Goal: Task Accomplishment & Management: Use online tool/utility

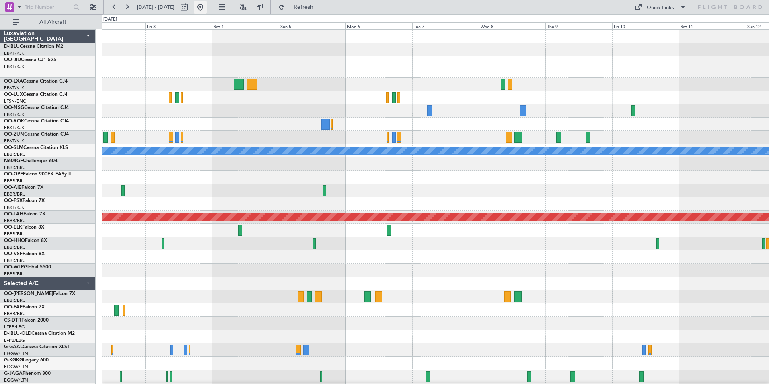
click at [207, 7] on button at bounding box center [200, 7] width 13 height 13
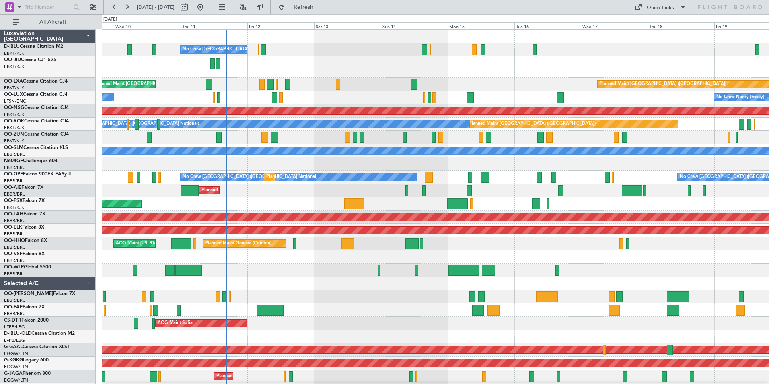
click at [338, 236] on div "No Crew [GEOGRAPHIC_DATA] ([GEOGRAPHIC_DATA] National) Planned Maint [GEOGRAPHI…" at bounding box center [435, 306] width 667 height 552
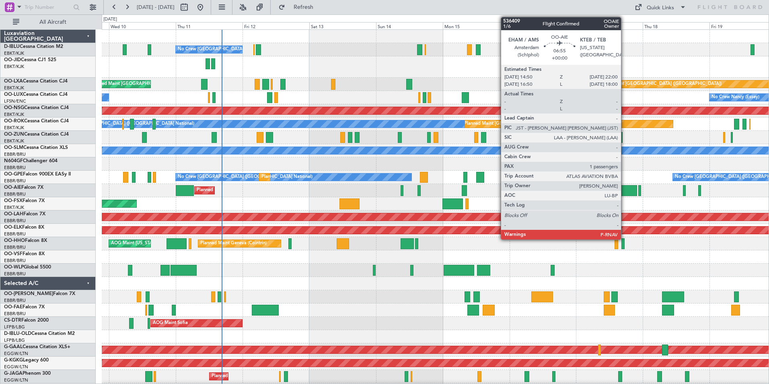
click at [625, 191] on div at bounding box center [627, 190] width 20 height 11
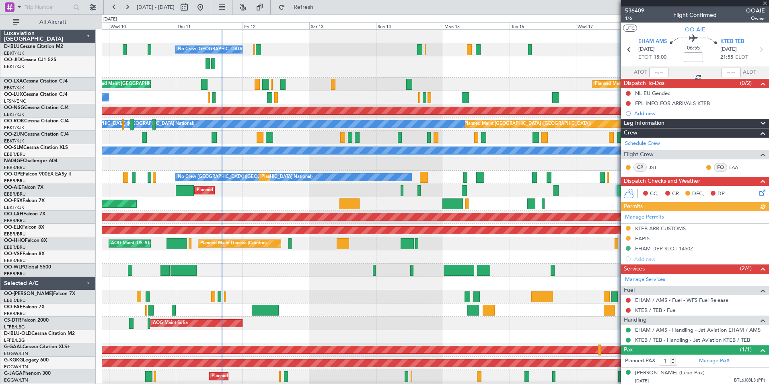
click at [639, 9] on span "536409" at bounding box center [634, 10] width 19 height 8
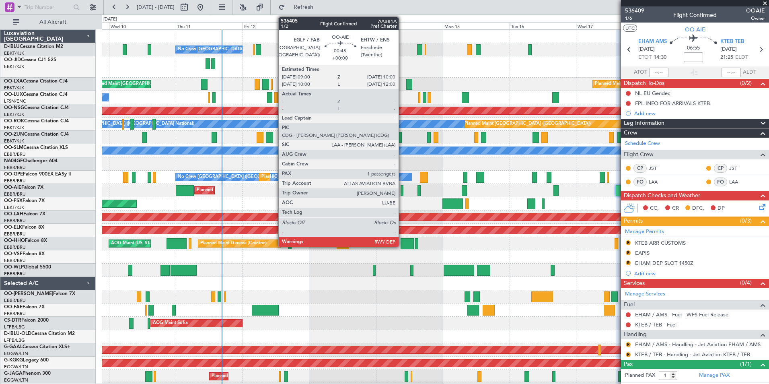
click at [402, 191] on div at bounding box center [402, 190] width 3 height 11
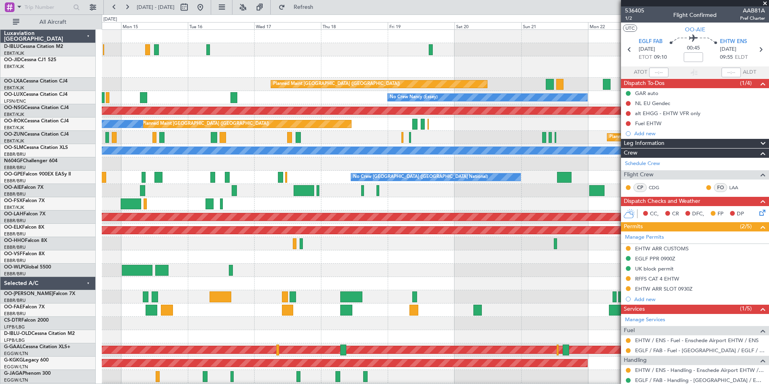
click at [238, 283] on div "A/C Unavailable [GEOGRAPHIC_DATA] ([GEOGRAPHIC_DATA] National) Planned Maint [G…" at bounding box center [435, 312] width 667 height 565
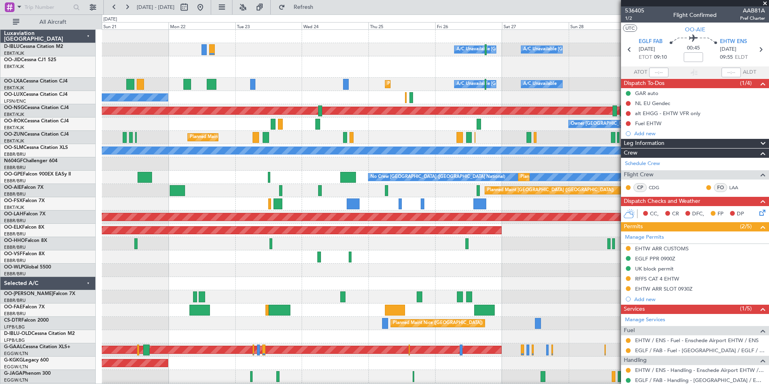
click at [23, 295] on div "A/C Unavailable [GEOGRAPHIC_DATA] ([GEOGRAPHIC_DATA] National) A/C Unavailable …" at bounding box center [384, 198] width 769 height 369
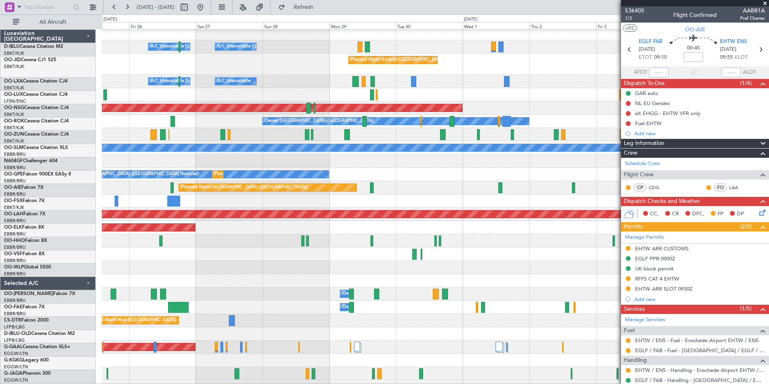
click at [85, 300] on div "A/C Unavailable [GEOGRAPHIC_DATA] ([GEOGRAPHIC_DATA] National) A/C Unavailable …" at bounding box center [384, 198] width 769 height 369
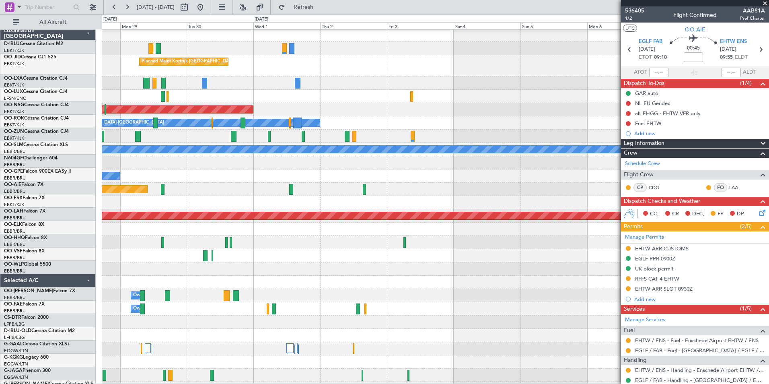
scroll to position [1, 0]
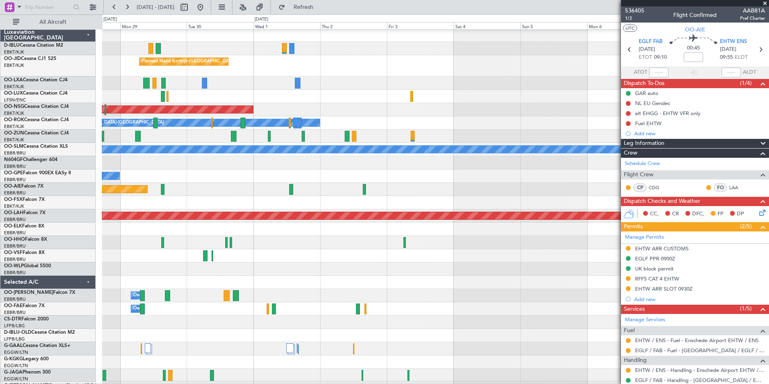
click at [134, 301] on div "Owner Melsbroek Air Base" at bounding box center [435, 295] width 667 height 13
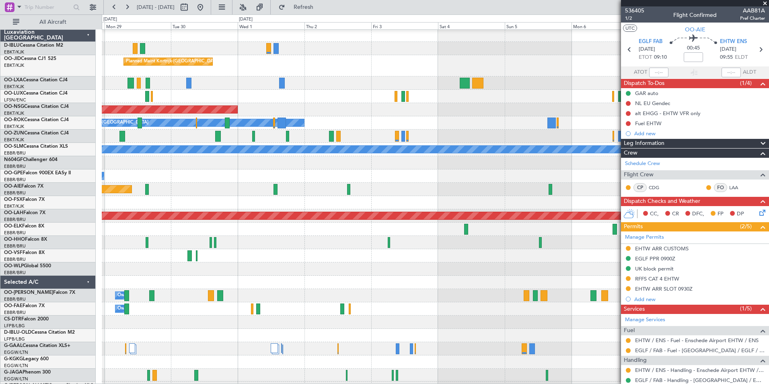
click at [767, 3] on span at bounding box center [765, 3] width 8 height 7
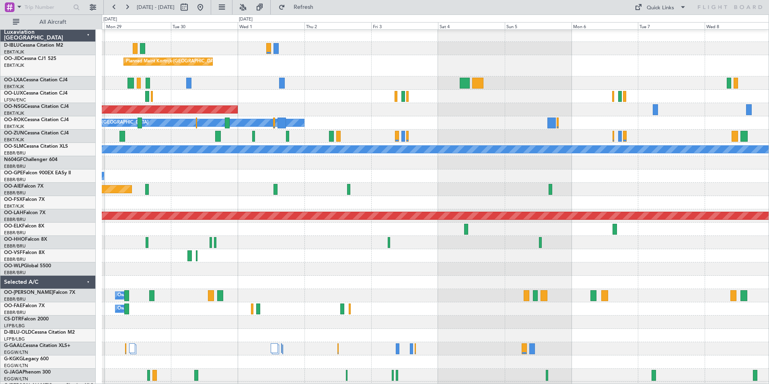
type input "0"
click at [677, 11] on button "Quick Links" at bounding box center [661, 7] width 60 height 13
click at [676, 26] on button "Trip Builder" at bounding box center [661, 26] width 60 height 19
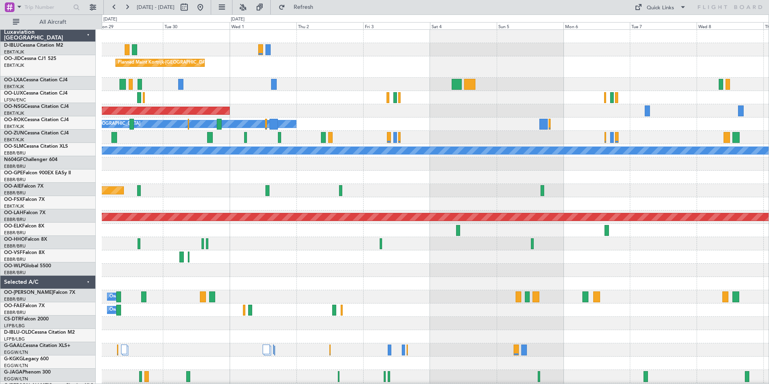
scroll to position [0, 0]
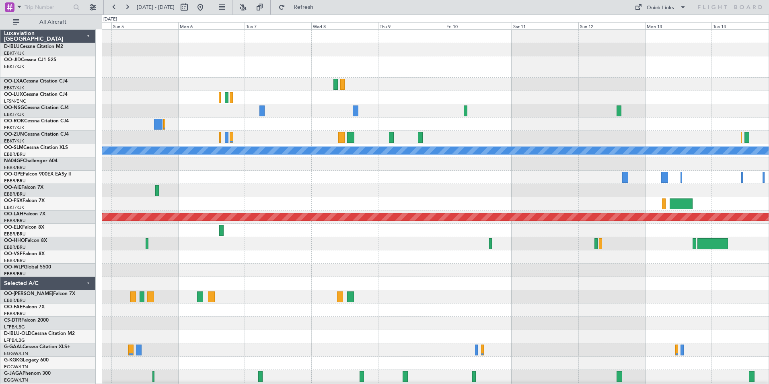
click at [220, 314] on div "Planned Maint [GEOGRAPHIC_DATA] ([GEOGRAPHIC_DATA] National) A/C Unavailable [G…" at bounding box center [435, 286] width 667 height 512
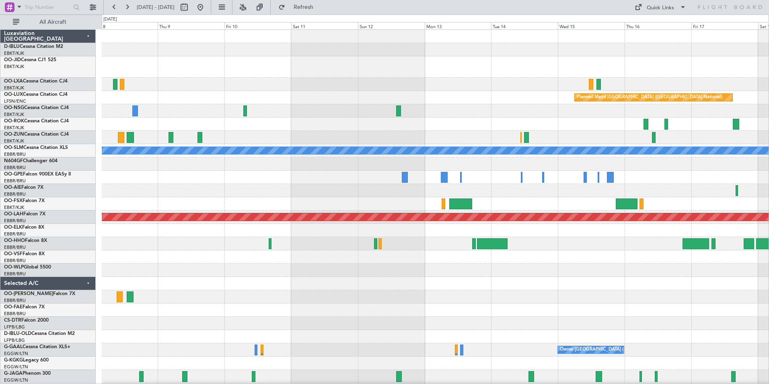
click at [333, 304] on div "Planned Maint [GEOGRAPHIC_DATA] ([GEOGRAPHIC_DATA] National) A/C Unavailable [G…" at bounding box center [435, 286] width 667 height 512
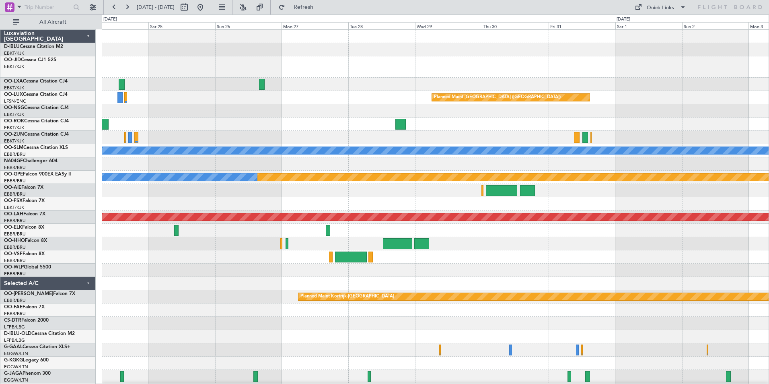
click at [351, 210] on div "Planned Maint [GEOGRAPHIC_DATA] ([GEOGRAPHIC_DATA]) A/C Unavailable [GEOGRAPHIC…" at bounding box center [435, 286] width 667 height 512
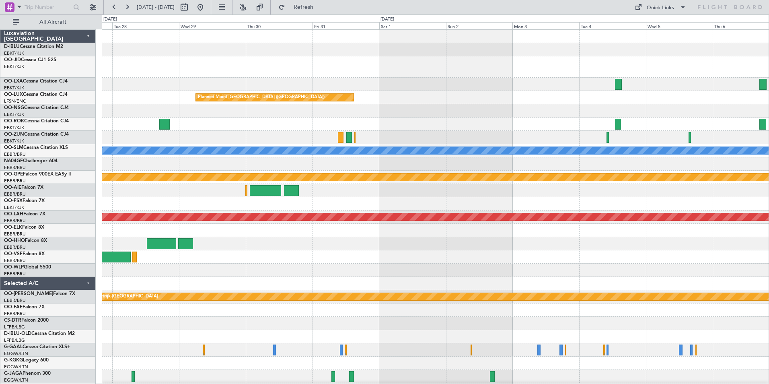
click at [411, 193] on div at bounding box center [435, 190] width 667 height 13
click at [657, 12] on div "Quick Links" at bounding box center [660, 8] width 27 height 8
click at [665, 26] on button "Trip Builder" at bounding box center [661, 26] width 60 height 19
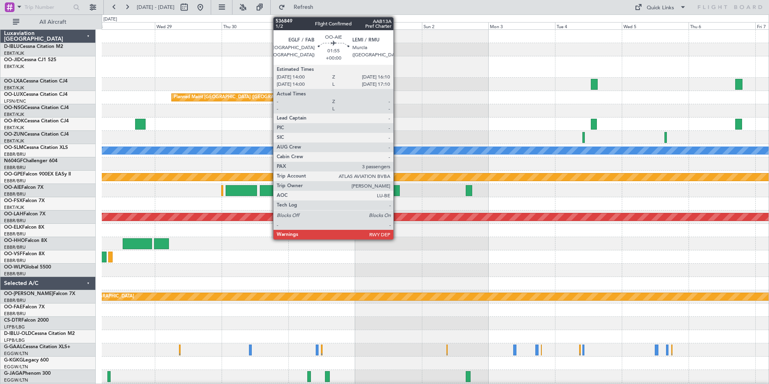
click at [397, 189] on div at bounding box center [396, 190] width 6 height 11
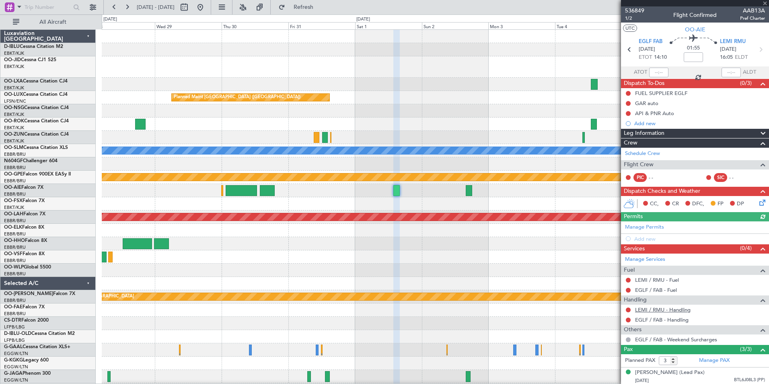
click at [677, 312] on link "LEMI / RMU - Handling" at bounding box center [662, 309] width 55 height 7
click at [672, 320] on link "EGLF / FAB - Handling" at bounding box center [661, 319] width 53 height 7
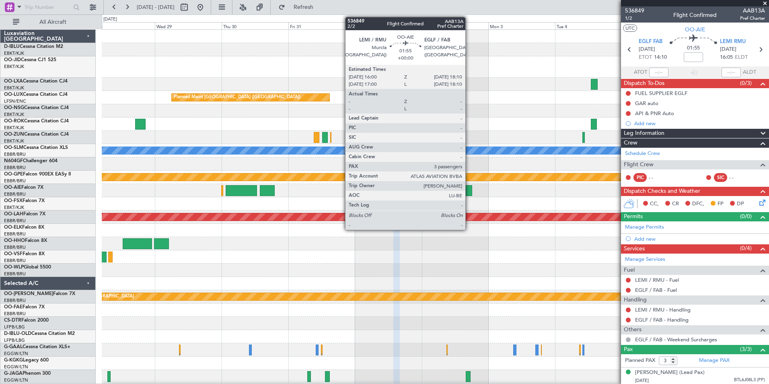
click at [469, 192] on div at bounding box center [469, 190] width 6 height 11
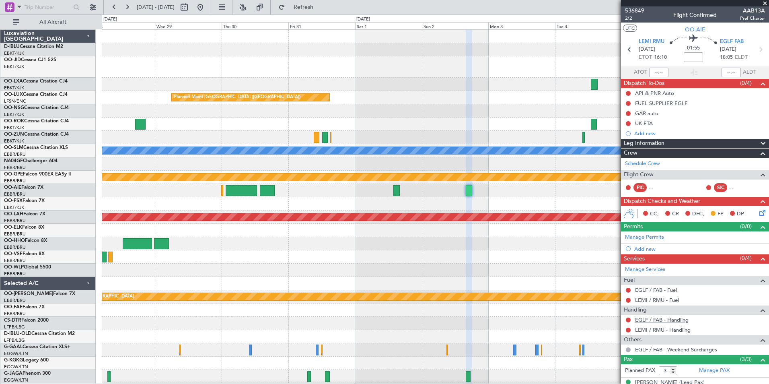
click at [674, 322] on link "EGLF / FAB - Handling" at bounding box center [661, 319] width 53 height 7
click at [659, 326] on link "LEMI / RMU - Handling" at bounding box center [662, 329] width 55 height 7
click at [639, 8] on span "536849" at bounding box center [634, 10] width 19 height 8
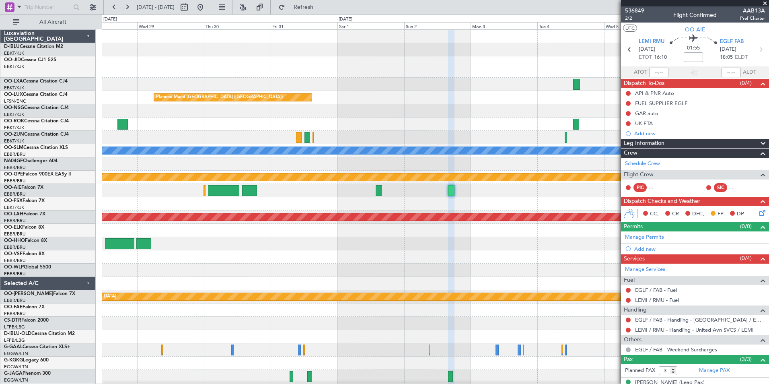
click at [511, 246] on div at bounding box center [435, 243] width 667 height 13
click at [569, 249] on div at bounding box center [435, 243] width 667 height 13
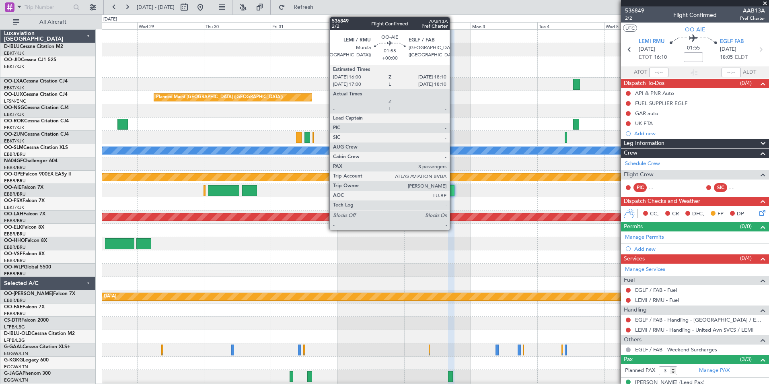
click at [453, 193] on div at bounding box center [451, 190] width 6 height 11
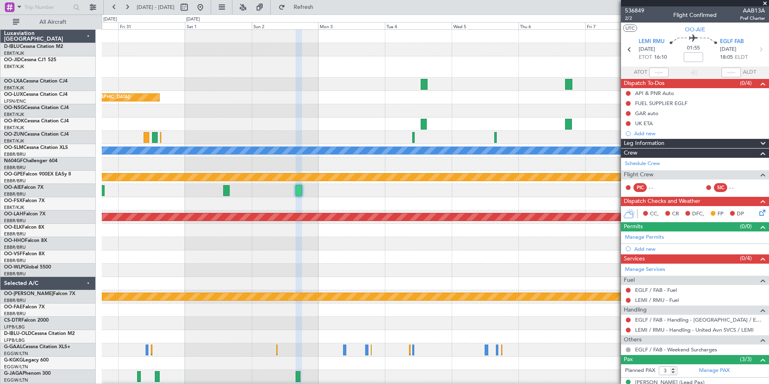
click at [139, 301] on div "Planned Maint [GEOGRAPHIC_DATA] ([GEOGRAPHIC_DATA]) A/C Unavailable [GEOGRAPHIC…" at bounding box center [435, 299] width 667 height 539
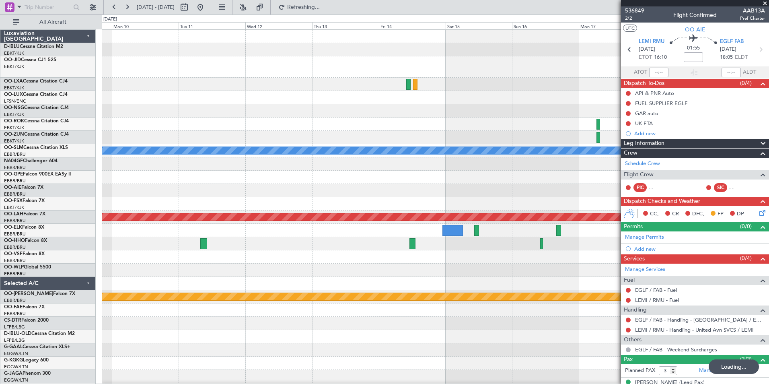
click at [143, 268] on div "A/C Unavailable [GEOGRAPHIC_DATA] Planned Maint Nurnberg Planned [GEOGRAPHIC_DA…" at bounding box center [435, 286] width 667 height 512
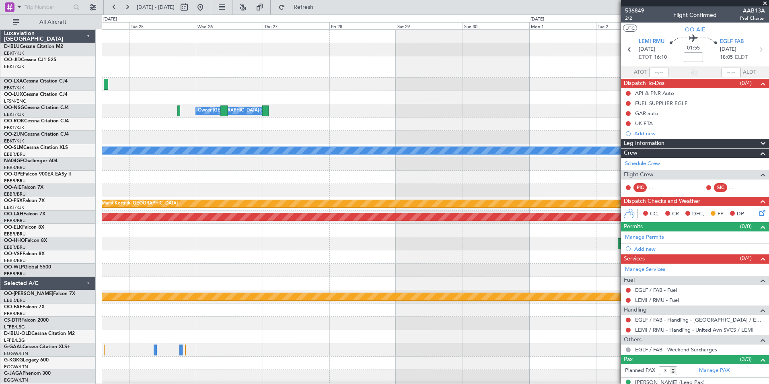
click at [0, 289] on html "[DATE] - [DATE] Refresh Quick Links All Aircraft Owner [GEOGRAPHIC_DATA]-[GEOGR…" at bounding box center [384, 192] width 769 height 384
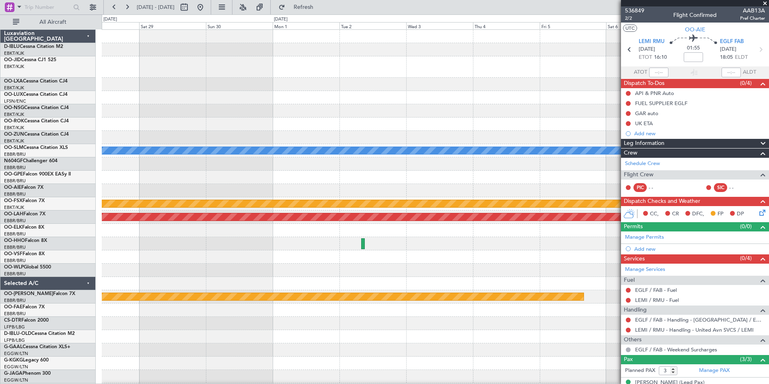
click at [63, 276] on div "Owner [GEOGRAPHIC_DATA]-[GEOGRAPHIC_DATA] A/C Unavailable [GEOGRAPHIC_DATA] Pla…" at bounding box center [384, 198] width 769 height 369
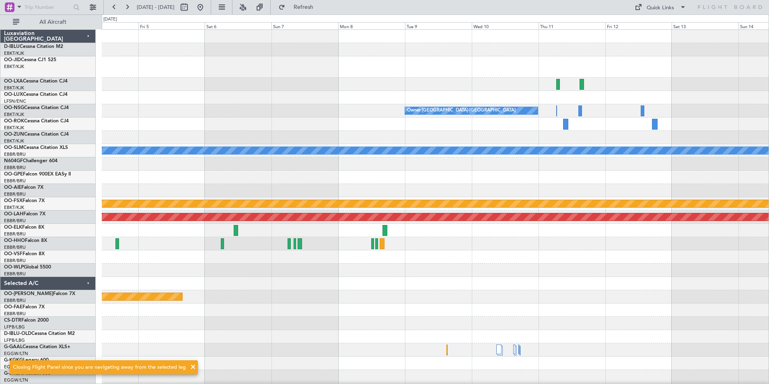
click at [206, 283] on div "Planned Maint Kortrijk-[GEOGRAPHIC_DATA] Owner [GEOGRAPHIC_DATA]-[GEOGRAPHIC_DA…" at bounding box center [435, 286] width 667 height 512
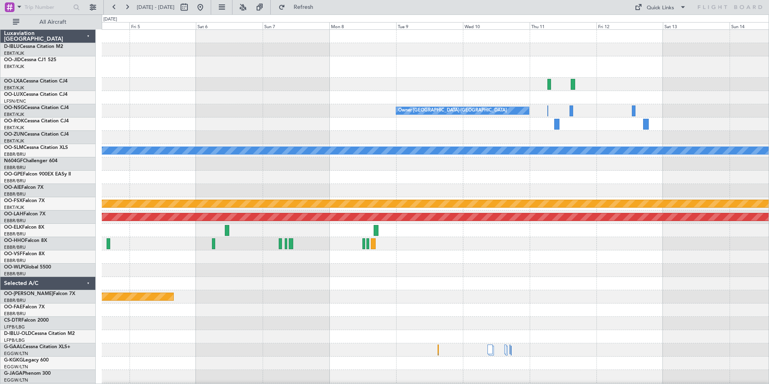
click at [475, 246] on div at bounding box center [435, 243] width 667 height 13
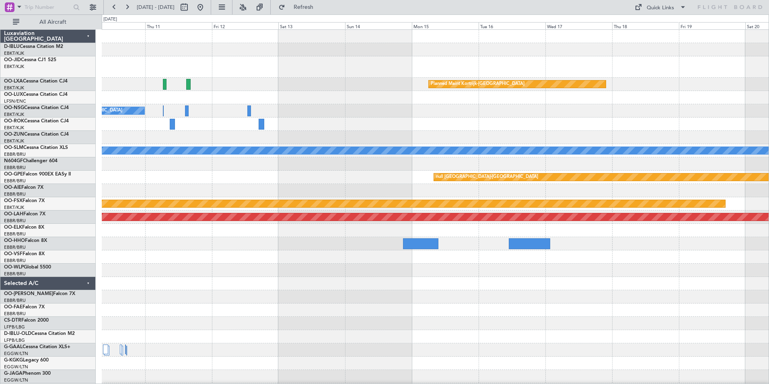
click at [150, 286] on div "Planned Maint Kortrijk-[GEOGRAPHIC_DATA] Owner [GEOGRAPHIC_DATA]-[GEOGRAPHIC_DA…" at bounding box center [435, 286] width 667 height 512
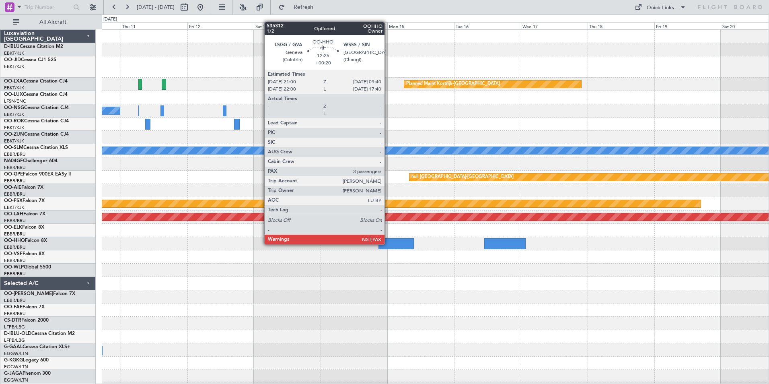
click at [388, 243] on div at bounding box center [395, 243] width 35 height 11
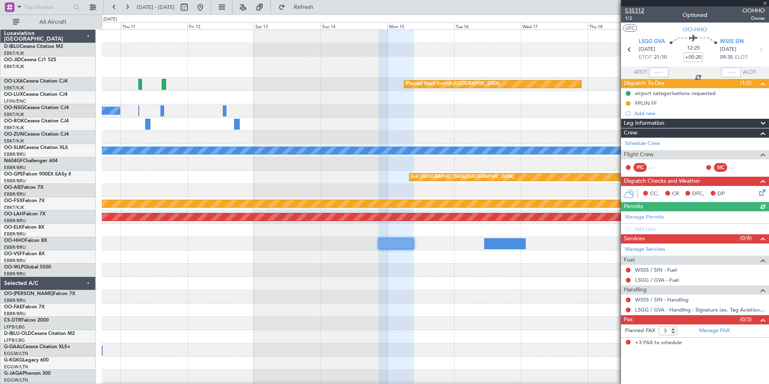
click at [635, 12] on span "535312" at bounding box center [634, 10] width 19 height 8
click at [678, 301] on link "WSSS / SIN - Handling" at bounding box center [661, 299] width 53 height 7
click at [639, 301] on link "WSSS / SIN - Handling" at bounding box center [661, 299] width 53 height 7
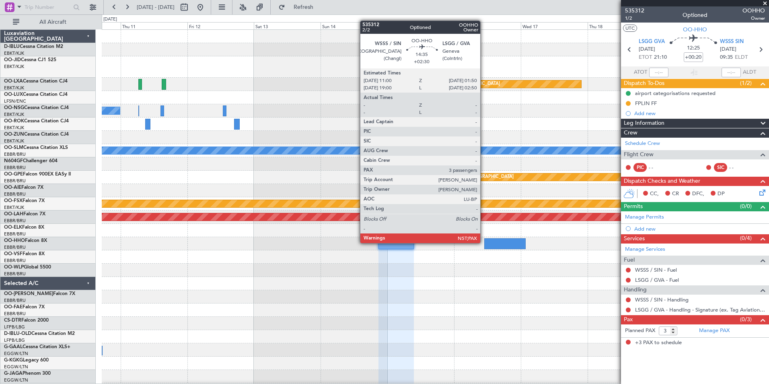
click at [487, 243] on div at bounding box center [504, 243] width 41 height 11
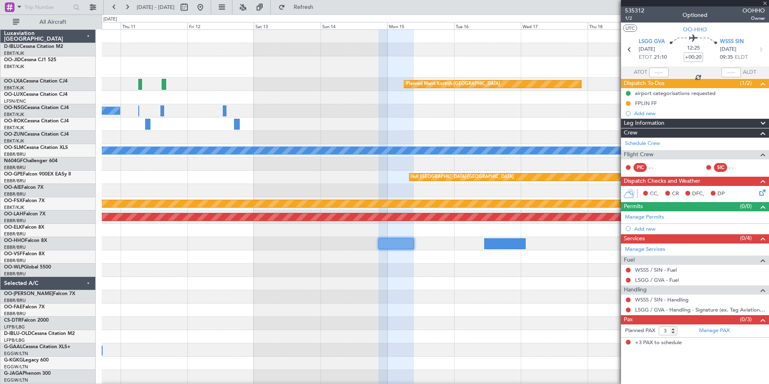
type input "+02:30"
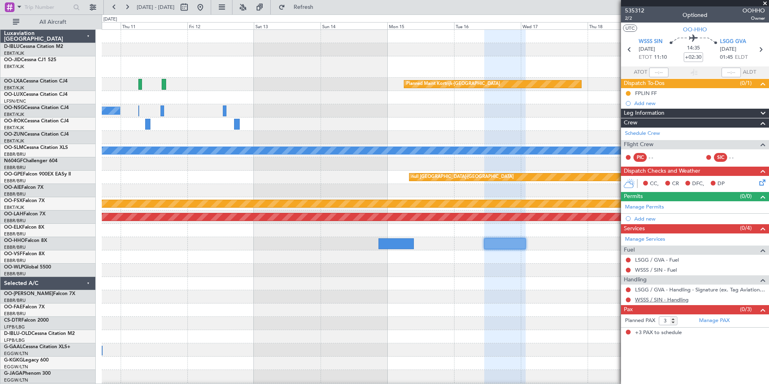
click at [654, 302] on link "WSSS / SIN - Handling" at bounding box center [661, 299] width 53 height 7
click at [207, 11] on button at bounding box center [200, 7] width 13 height 13
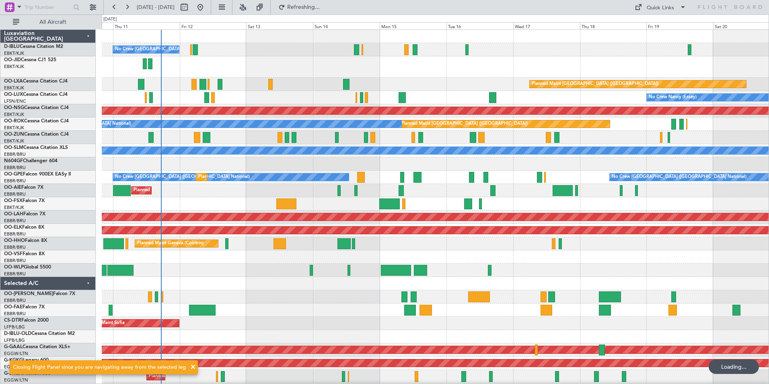
click at [329, 110] on div "No Crew [GEOGRAPHIC_DATA] ([GEOGRAPHIC_DATA] National) Planned Maint [GEOGRAPHI…" at bounding box center [435, 306] width 667 height 552
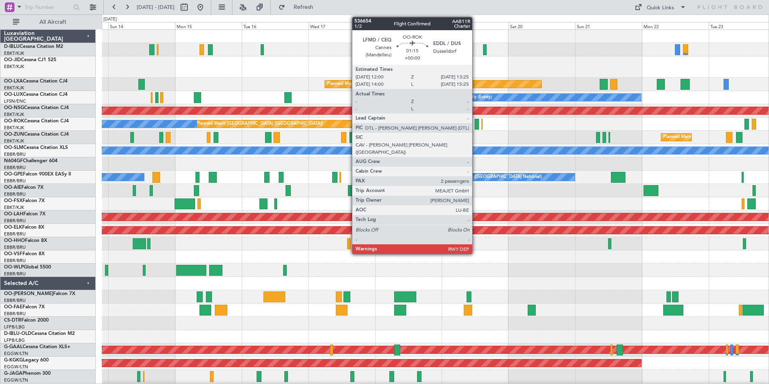
click at [476, 126] on div at bounding box center [477, 124] width 4 height 11
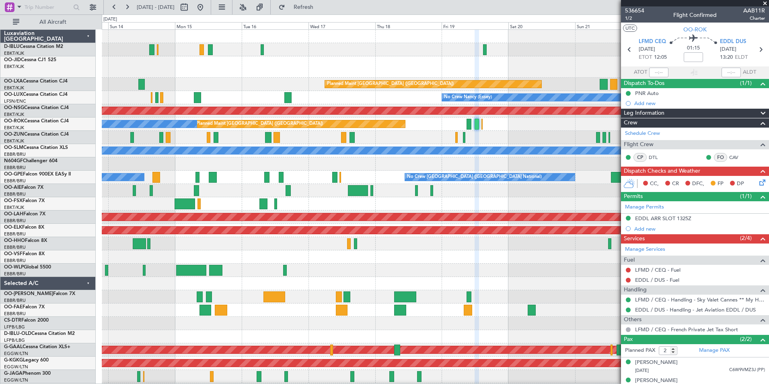
click at [450, 266] on div "A/C Unavailable [GEOGRAPHIC_DATA] ([GEOGRAPHIC_DATA] National) No Crew [GEOGRAP…" at bounding box center [435, 299] width 667 height 539
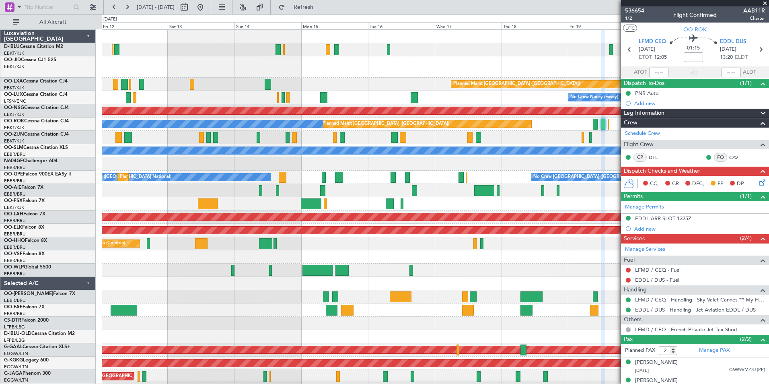
click at [520, 276] on div "No Crew [GEOGRAPHIC_DATA] ([GEOGRAPHIC_DATA] National) Planned Maint [GEOGRAPHI…" at bounding box center [435, 299] width 667 height 539
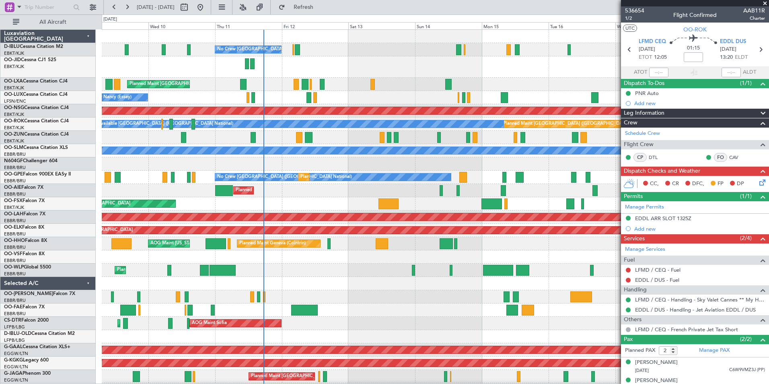
click at [374, 290] on div "No Crew [GEOGRAPHIC_DATA] ([GEOGRAPHIC_DATA] National) Planned Maint [GEOGRAPHI…" at bounding box center [435, 299] width 667 height 539
